Goal: Navigation & Orientation: Find specific page/section

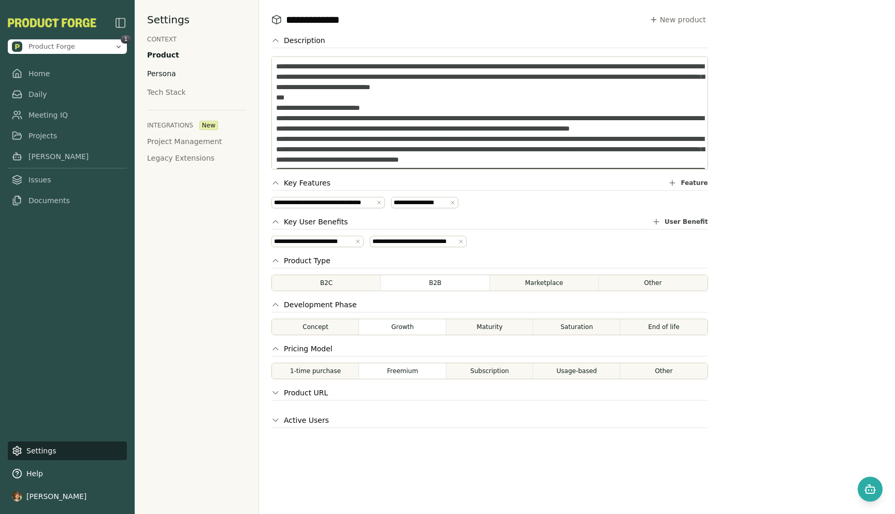
click at [153, 77] on div "Persona" at bounding box center [161, 73] width 29 height 10
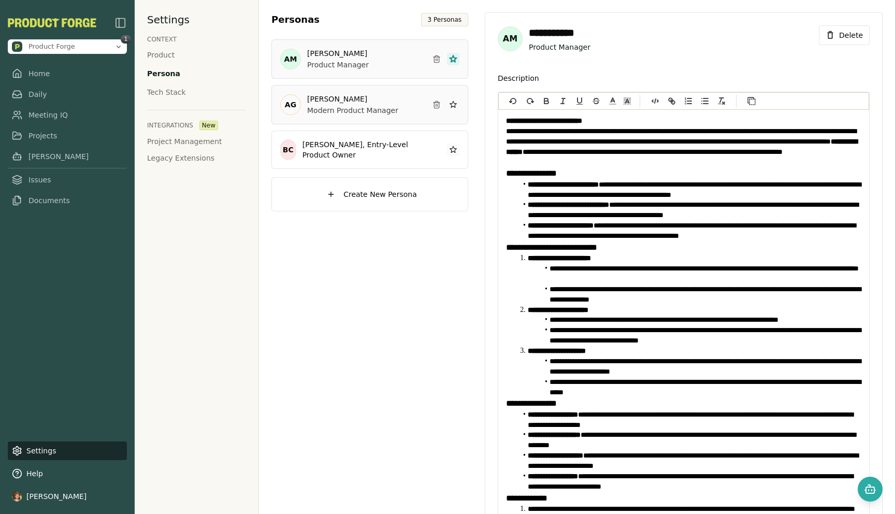
click at [357, 109] on p "Modern Product Manager" at bounding box center [352, 110] width 91 height 10
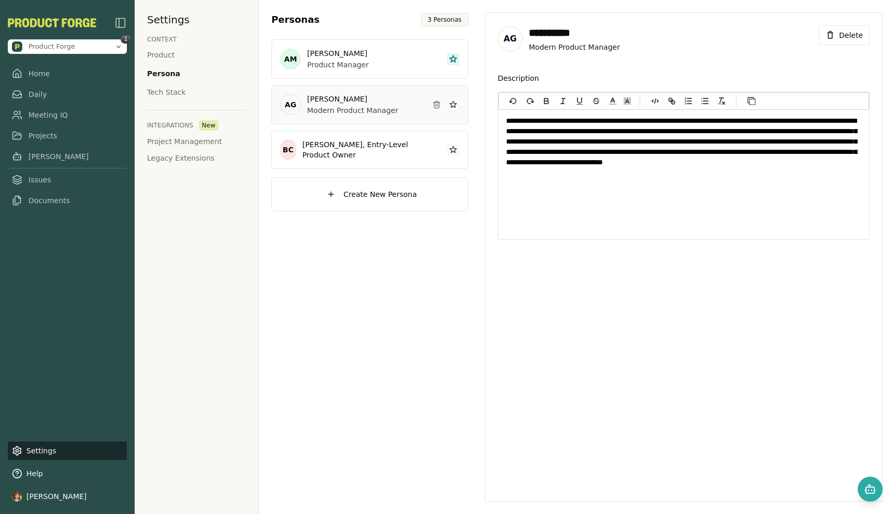
click at [353, 128] on div "AM [PERSON_NAME] Product Manager AG [PERSON_NAME] Modern Product Manager BC [PE…" at bounding box center [369, 103] width 197 height 129
click at [350, 151] on h3 "[PERSON_NAME], Entry-Level Product Owner" at bounding box center [363, 149] width 122 height 21
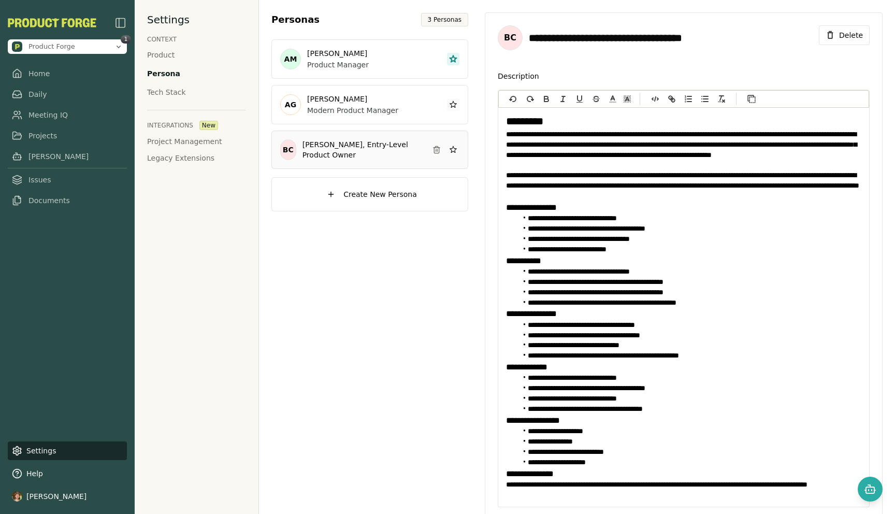
click at [119, 21] on img "button" at bounding box center [120, 23] width 12 height 12
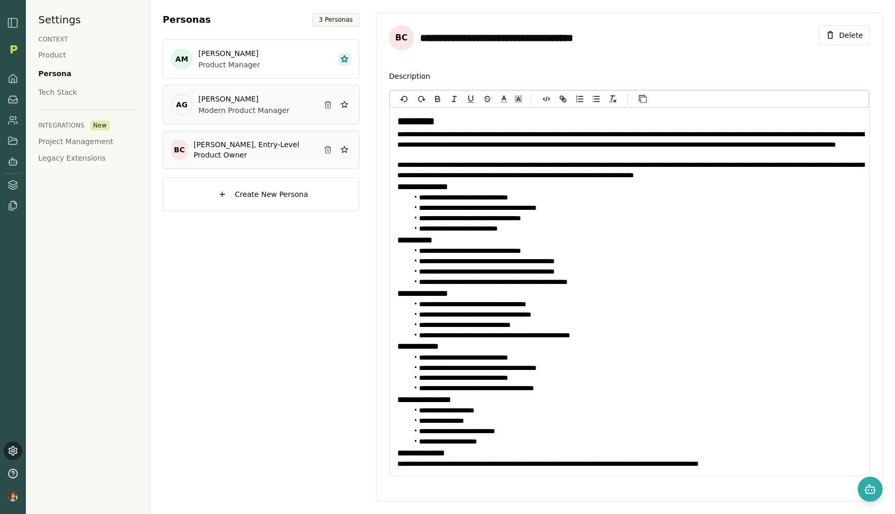
click at [224, 104] on div "[PERSON_NAME] Modern Product Manager" at bounding box center [243, 105] width 91 height 22
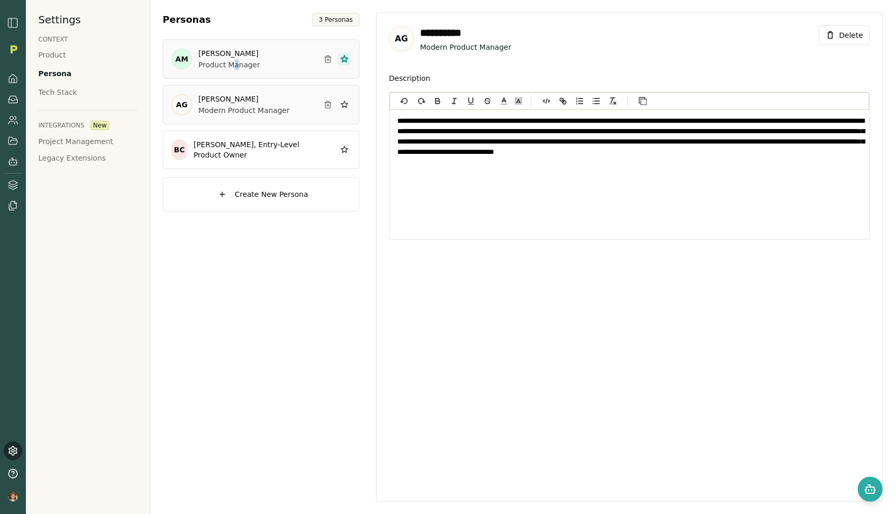
click at [235, 61] on p "Product Manager" at bounding box center [229, 65] width 62 height 10
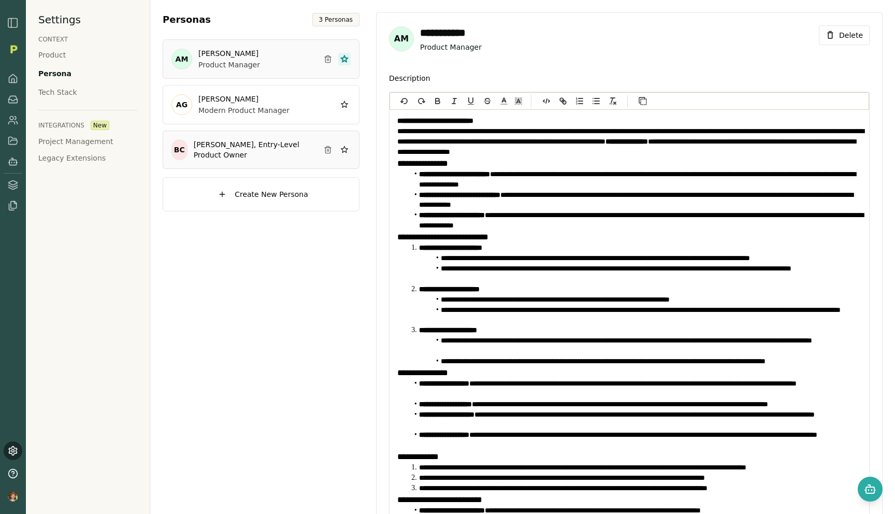
click at [227, 144] on h3 "[PERSON_NAME], Entry-Level Product Owner" at bounding box center [255, 149] width 122 height 21
type input "**********"
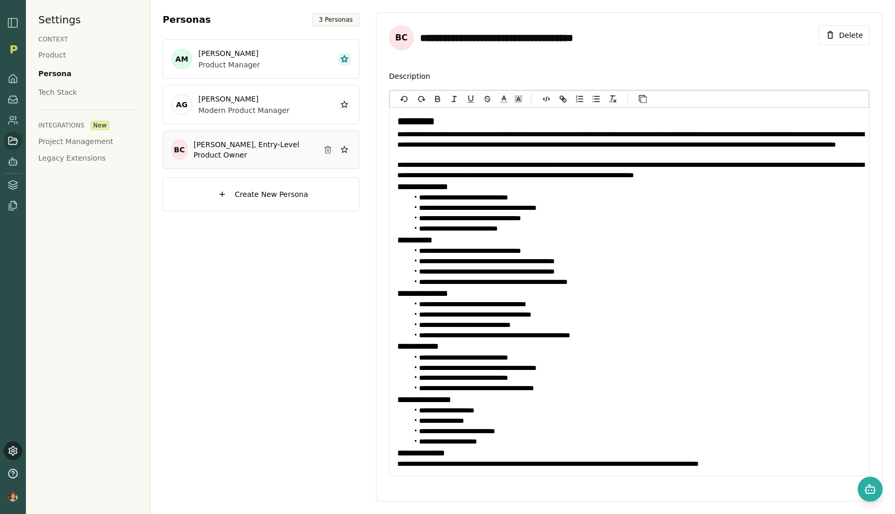
click at [14, 138] on icon at bounding box center [13, 140] width 9 height 7
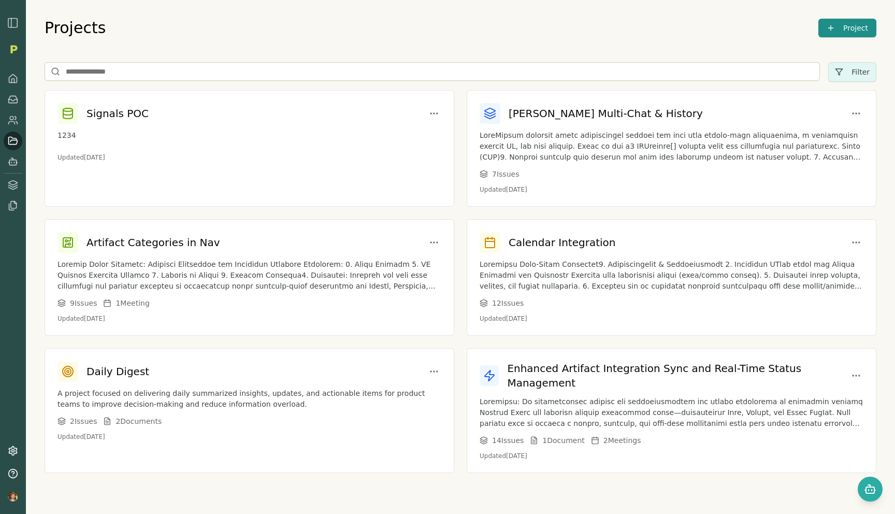
click at [182, 207] on div "Signals POC 1234 Updated [DATE] [PERSON_NAME] Multi-Chat & History 7 Issue s Up…" at bounding box center [461, 281] width 832 height 383
click at [191, 158] on p "Updated [DATE]" at bounding box center [249, 157] width 384 height 8
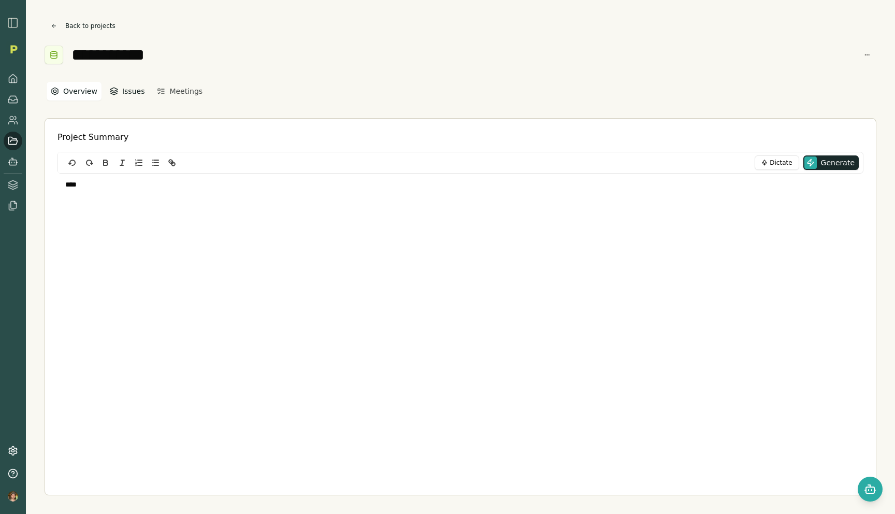
click at [131, 92] on button "Issues" at bounding box center [128, 91] width 44 height 19
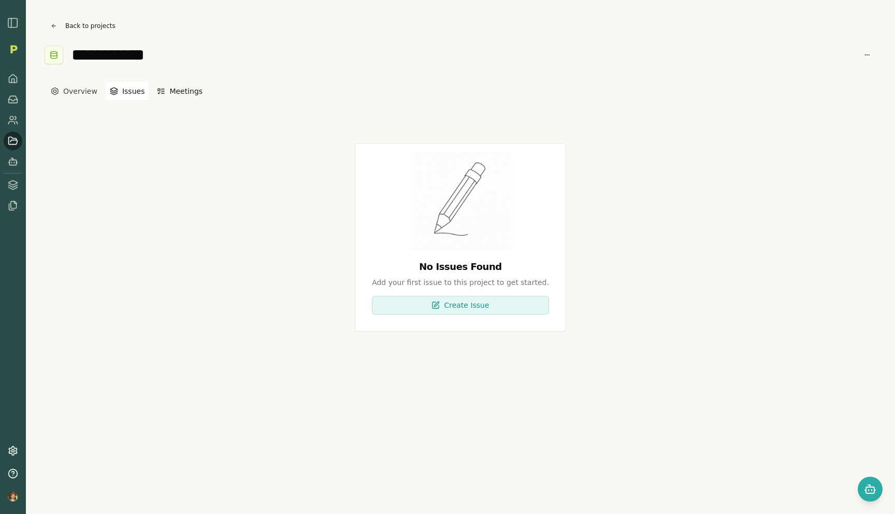
click at [170, 83] on button "Meetings" at bounding box center [180, 91] width 54 height 19
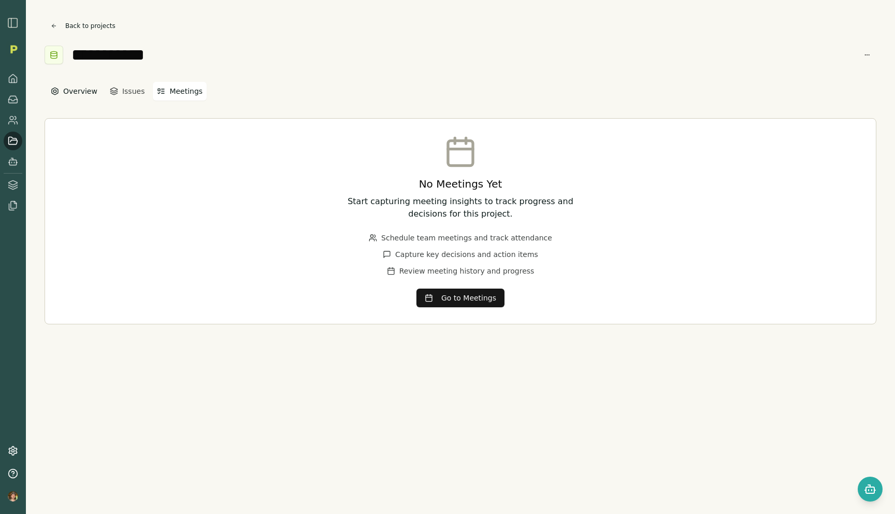
click at [86, 97] on button "Overview" at bounding box center [74, 91] width 55 height 19
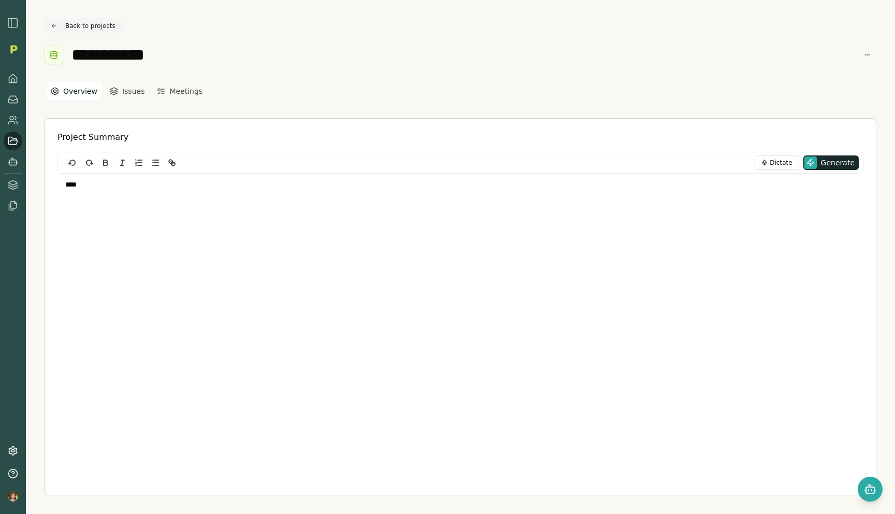
click at [75, 24] on button "Back to projects" at bounding box center [83, 26] width 77 height 15
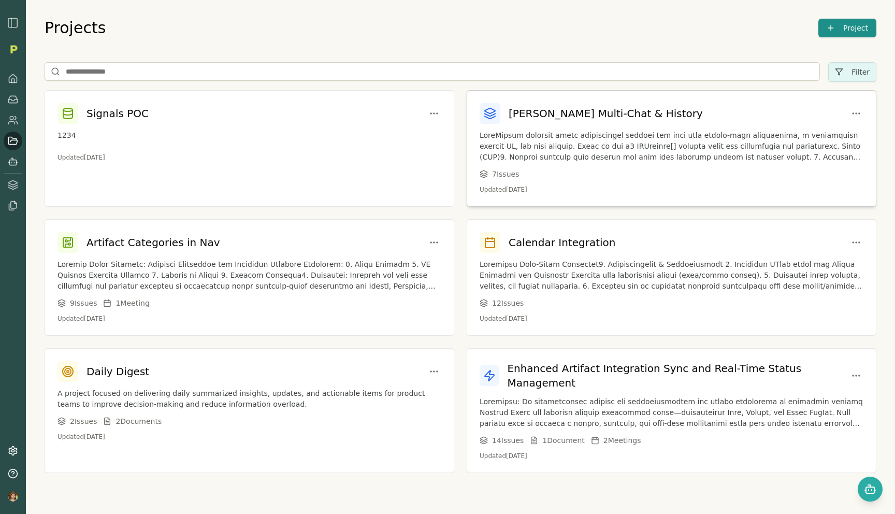
click at [510, 165] on div "[PERSON_NAME] Multi-Chat & History 7 Issue s Updated [DATE]" at bounding box center [671, 149] width 409 height 116
